Goal: Task Accomplishment & Management: Use online tool/utility

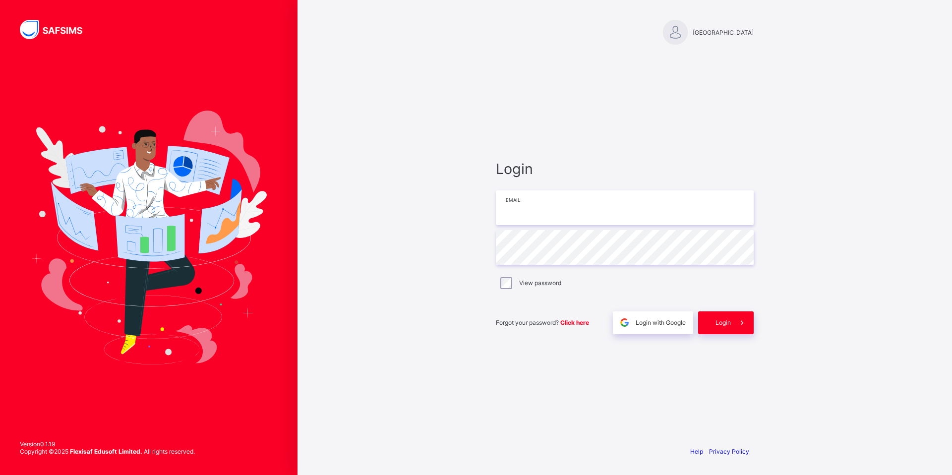
click at [562, 219] on input "email" at bounding box center [625, 207] width 258 height 35
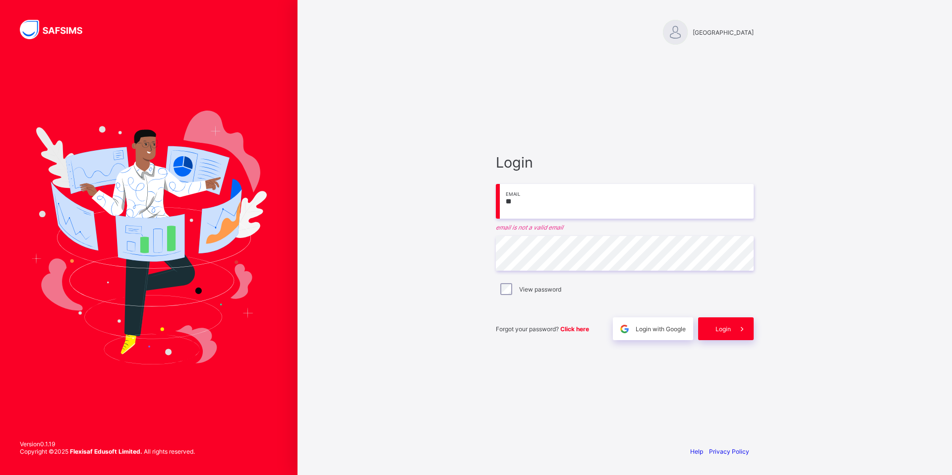
type input "**********"
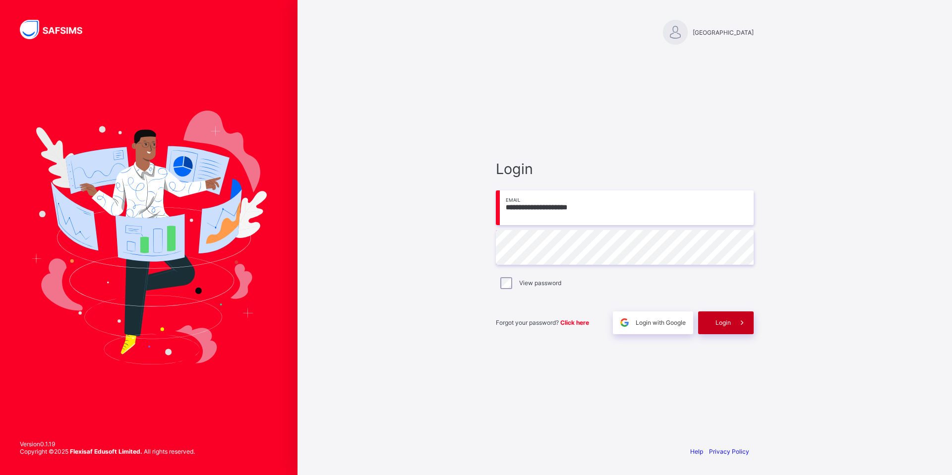
click at [715, 324] on div "Login" at bounding box center [726, 323] width 56 height 23
